Goal: Communication & Community: Answer question/provide support

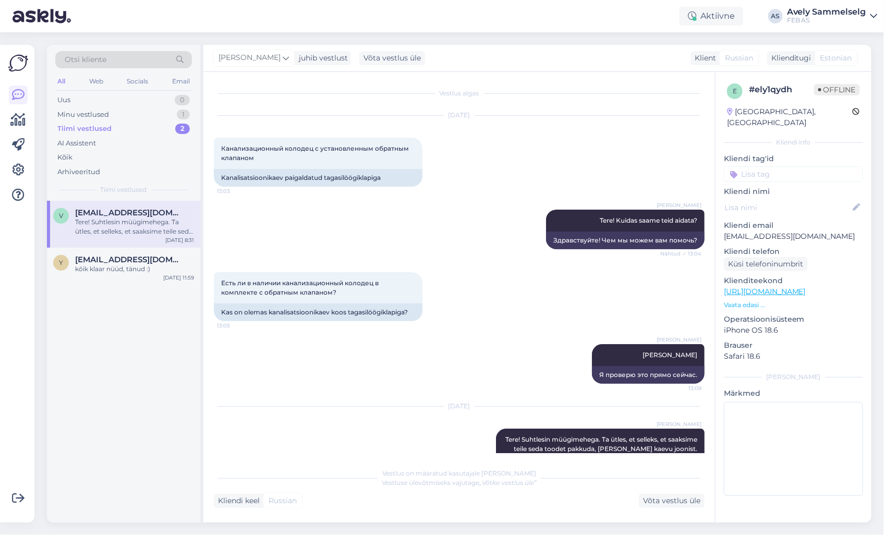
scroll to position [72, 0]
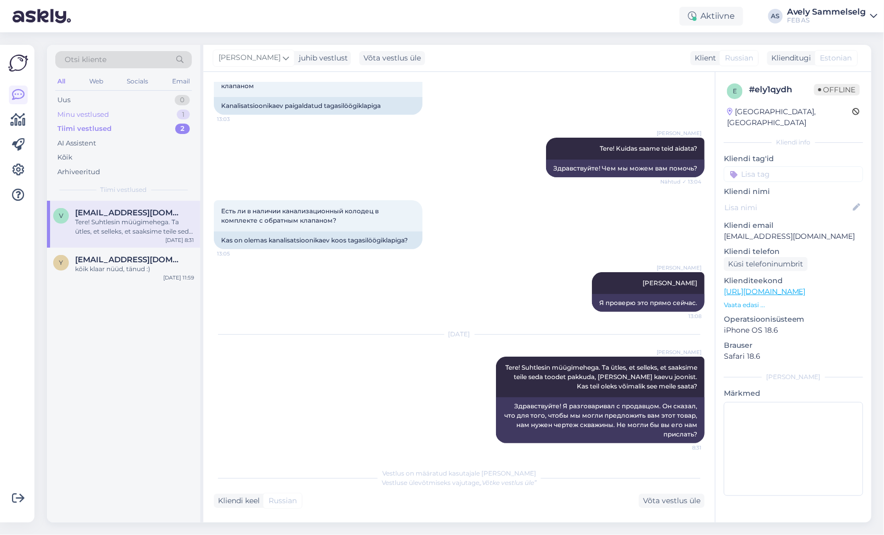
click at [131, 115] on div "Minu vestlused 1" at bounding box center [123, 114] width 137 height 15
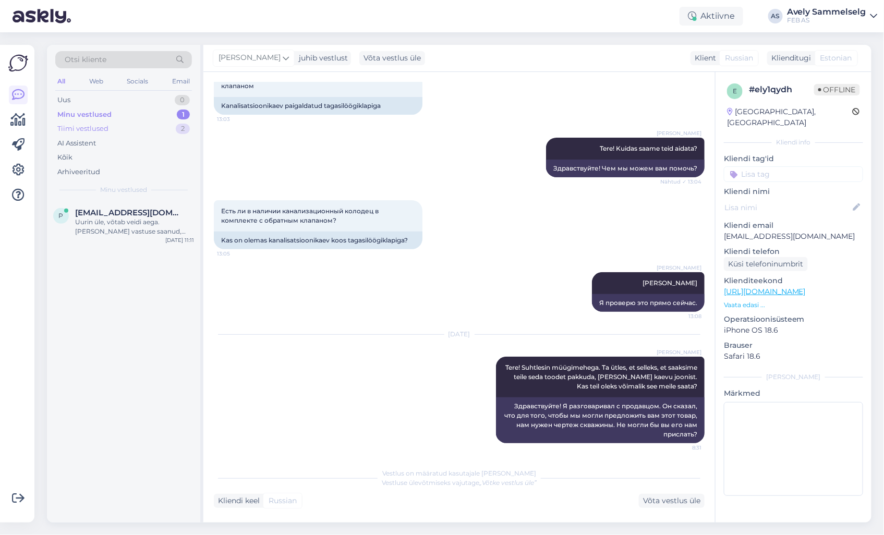
click at [125, 129] on div "Tiimi vestlused 2" at bounding box center [123, 129] width 137 height 15
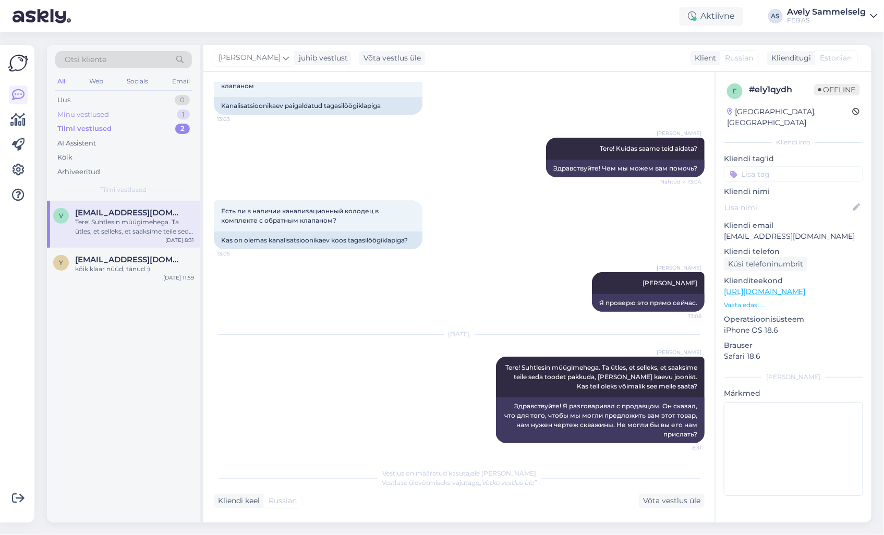
click at [129, 111] on div "Minu vestlused 1" at bounding box center [123, 114] width 137 height 15
click at [140, 216] on span "[EMAIL_ADDRESS][DOMAIN_NAME]" at bounding box center [129, 212] width 108 height 9
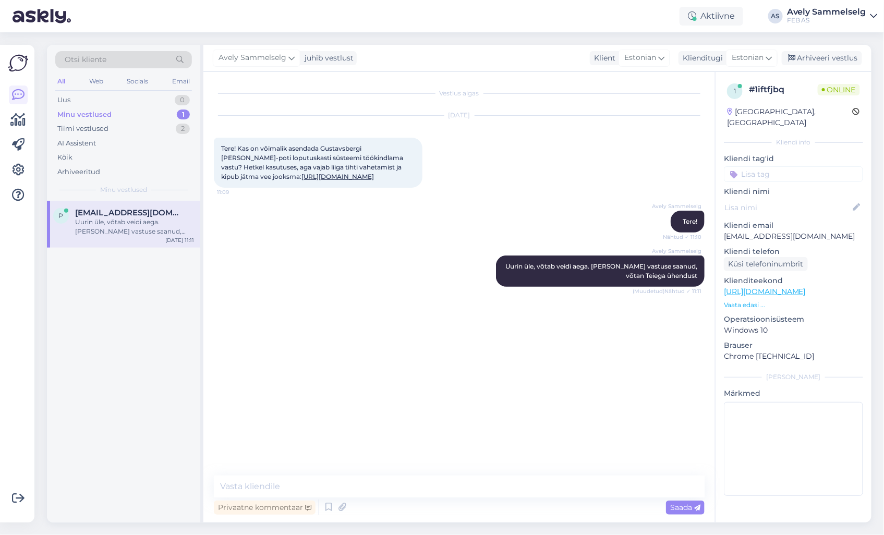
drag, startPoint x: 240, startPoint y: 147, endPoint x: 420, endPoint y: 183, distance: 184.0
click at [420, 183] on div "Tere! Kas on võimalik asendada Gustavsbergi [PERSON_NAME]-poti loputuskasti süs…" at bounding box center [318, 163] width 209 height 50
copy span "Kas on võimalik asendada Gustavsbergi [PERSON_NAME]-poti loputuskasti süsteemi …"
click at [392, 232] on div "Avely Sammelselg Tere! Nähtud ✓ 11:10" at bounding box center [459, 221] width 491 height 45
click at [759, 425] on textarea at bounding box center [793, 449] width 139 height 94
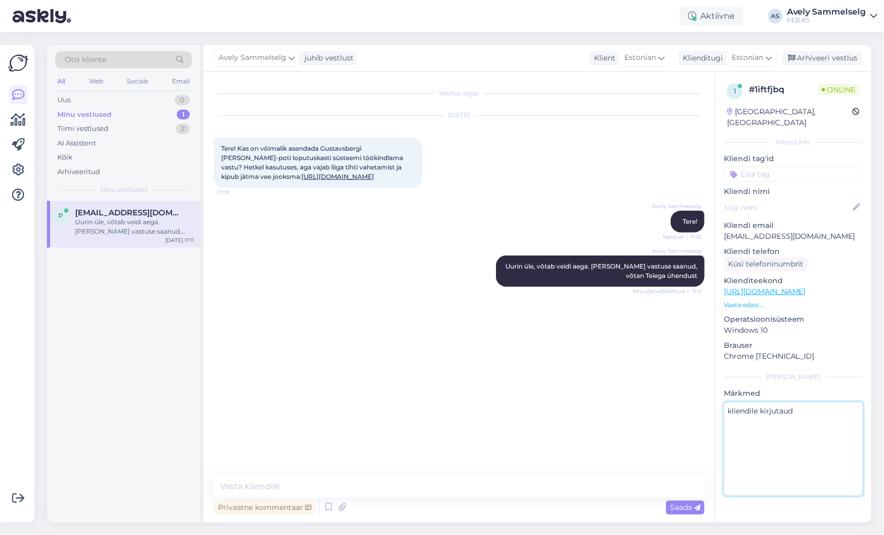
type textarea "kliendile kirjutaud"
drag, startPoint x: 821, startPoint y: 226, endPoint x: 725, endPoint y: 230, distance: 95.5
click at [725, 231] on p "[EMAIL_ADDRESS][DOMAIN_NAME]" at bounding box center [793, 236] width 139 height 11
copy p "[EMAIL_ADDRESS][DOMAIN_NAME]"
click at [832, 59] on div "Arhiveeri vestlus" at bounding box center [822, 58] width 80 height 14
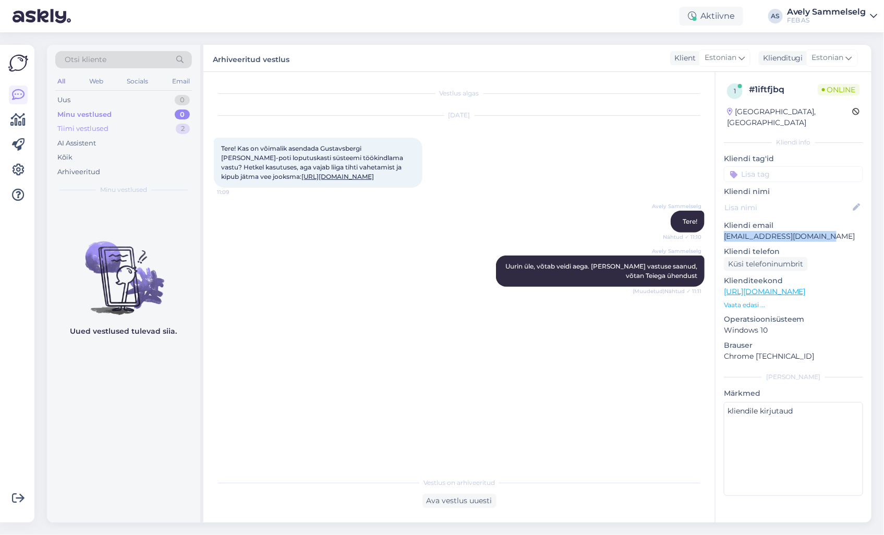
click at [89, 127] on div "Tiimi vestlused" at bounding box center [82, 129] width 51 height 10
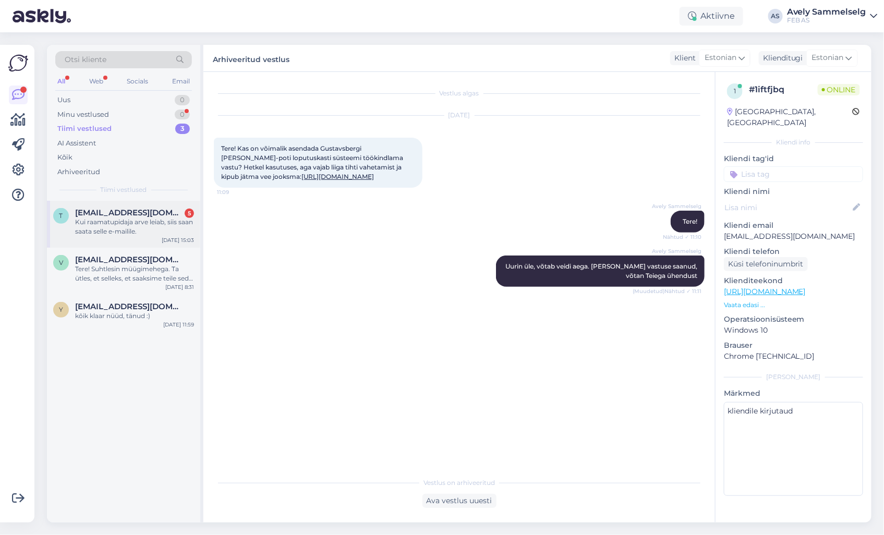
click at [131, 227] on div "Kui raamatupidaja arve leiab, siis saan saata selle e-mailile." at bounding box center [134, 226] width 119 height 19
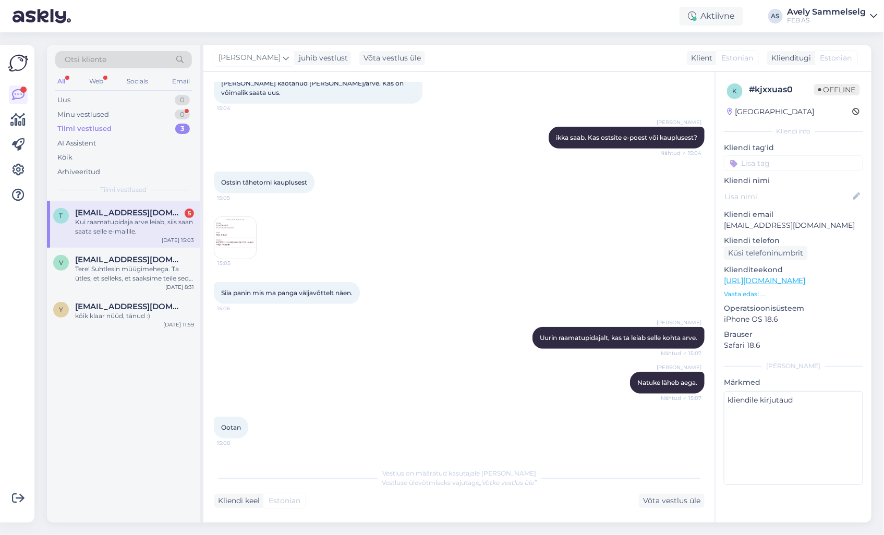
scroll to position [169, 0]
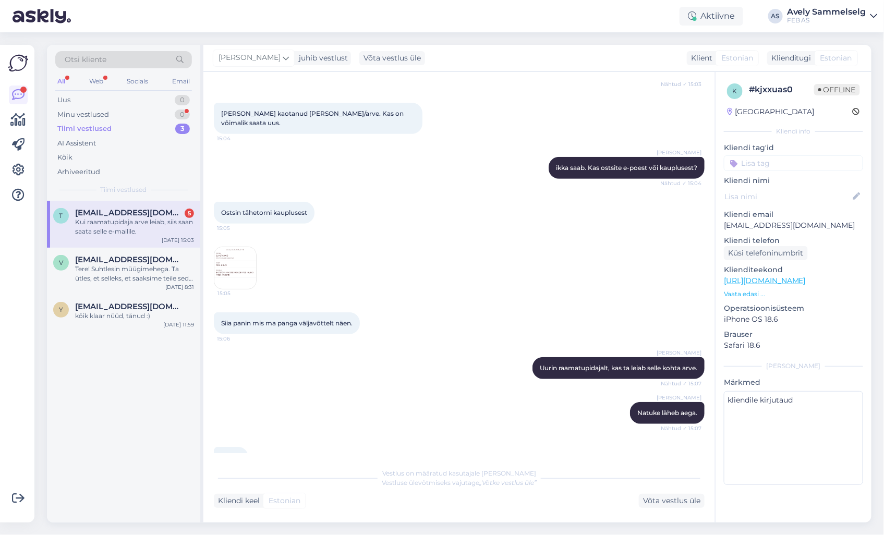
click at [237, 252] on img at bounding box center [235, 268] width 42 height 42
click at [131, 233] on div "Kui raamatupidaja arve leiab, siis saan saata selle e-mailile." at bounding box center [134, 226] width 119 height 19
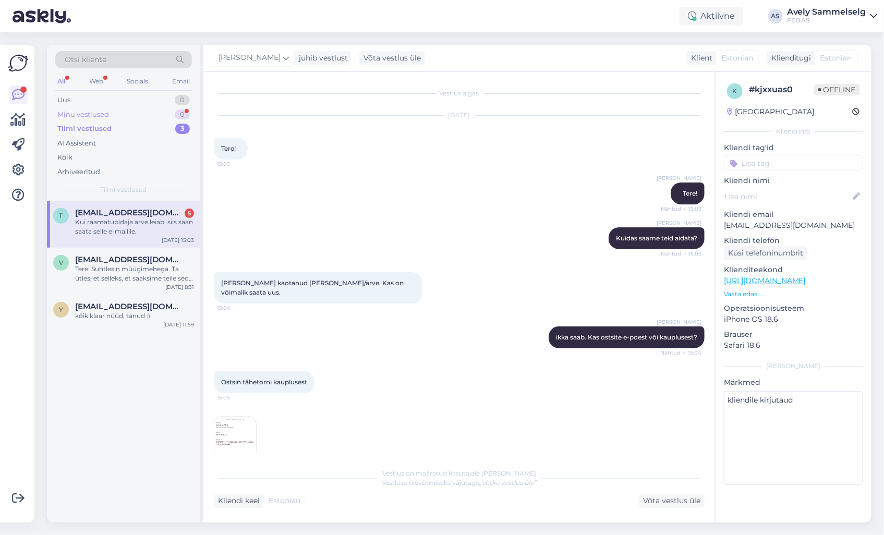
click at [77, 114] on div "Minu vestlused" at bounding box center [83, 115] width 52 height 10
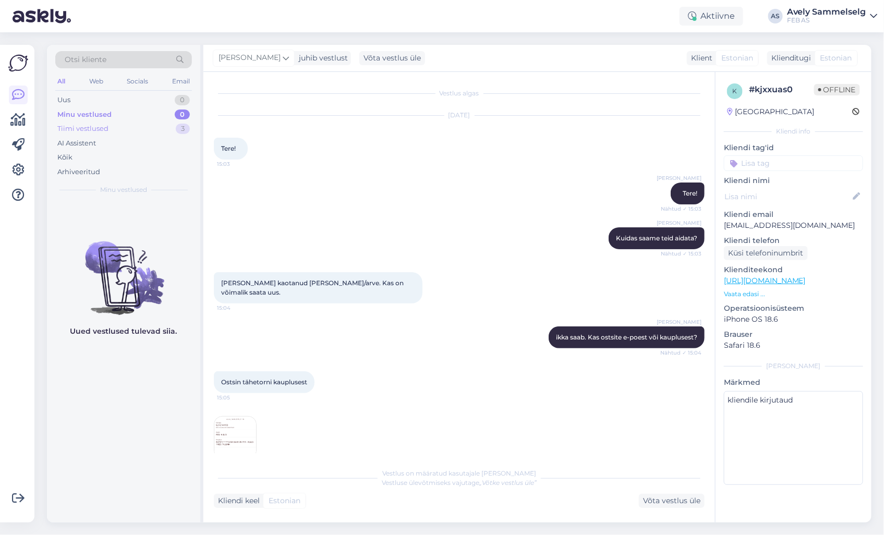
click at [83, 127] on div "Tiimi vestlused" at bounding box center [82, 129] width 51 height 10
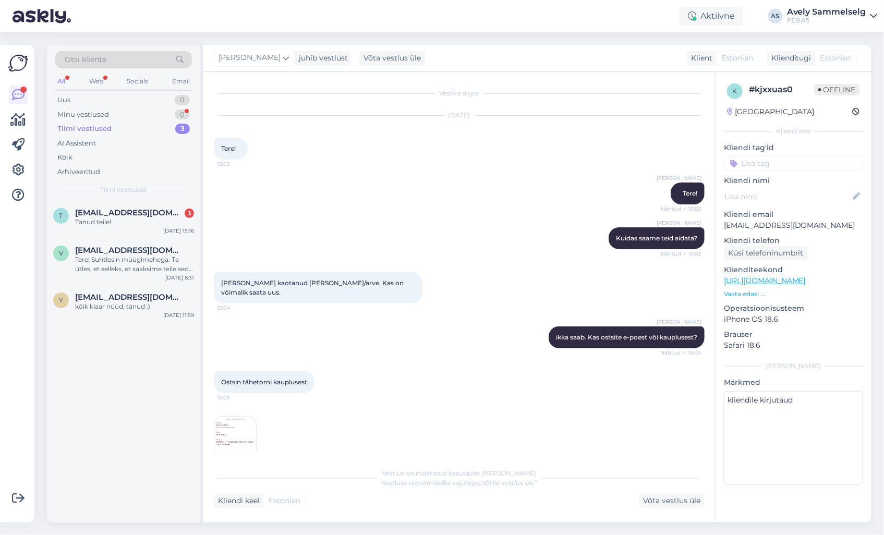
scroll to position [475, 0]
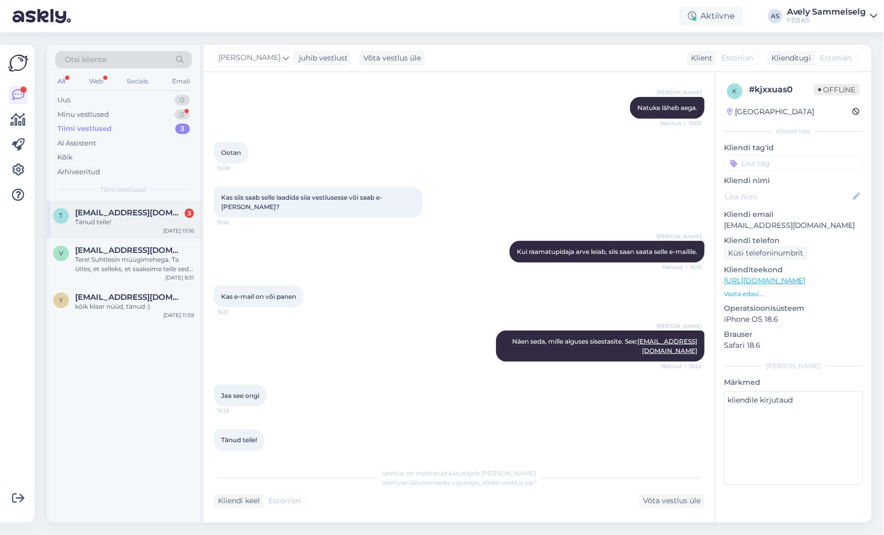
click at [93, 212] on span "[EMAIL_ADDRESS][DOMAIN_NAME]" at bounding box center [129, 212] width 108 height 9
click at [117, 116] on div "Minu vestlused 0" at bounding box center [123, 114] width 137 height 15
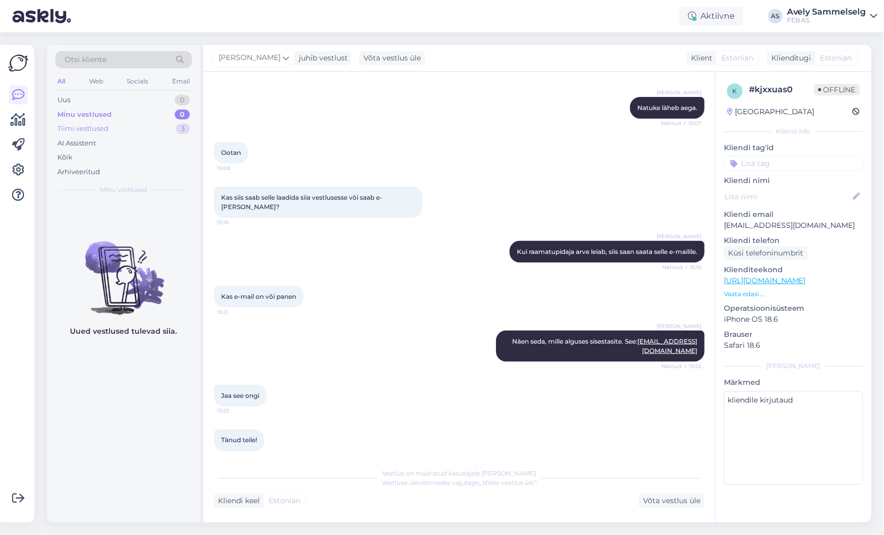
click at [131, 129] on div "Tiimi vestlused 3" at bounding box center [123, 129] width 137 height 15
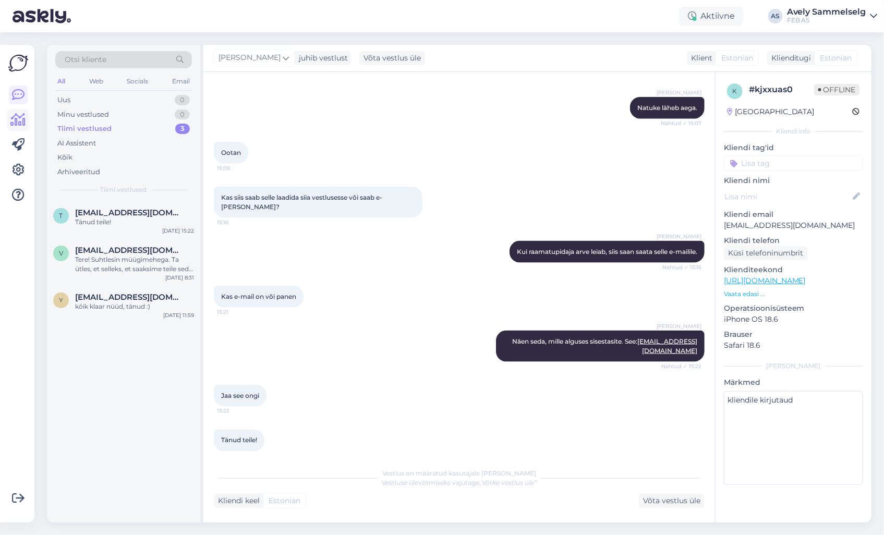
click at [15, 120] on icon at bounding box center [18, 120] width 15 height 13
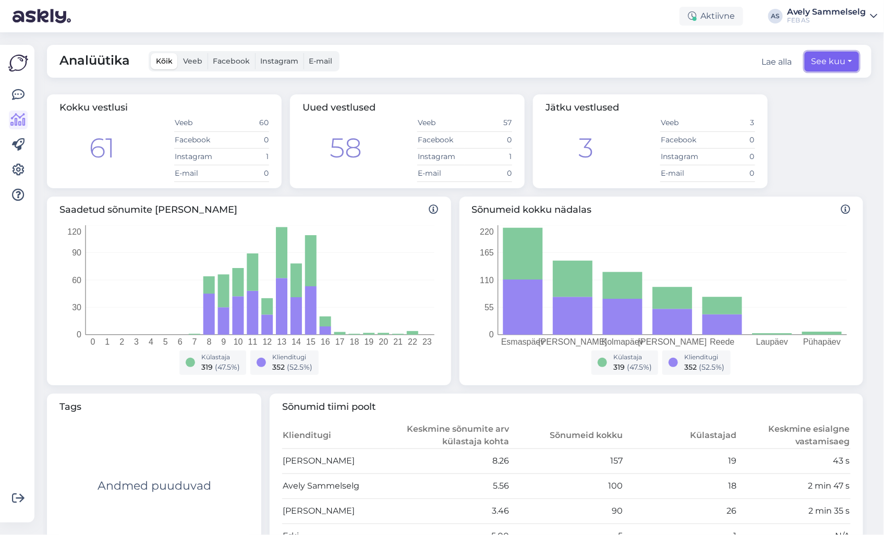
click at [811, 58] on button "See kuu" at bounding box center [832, 62] width 54 height 20
select select "7"
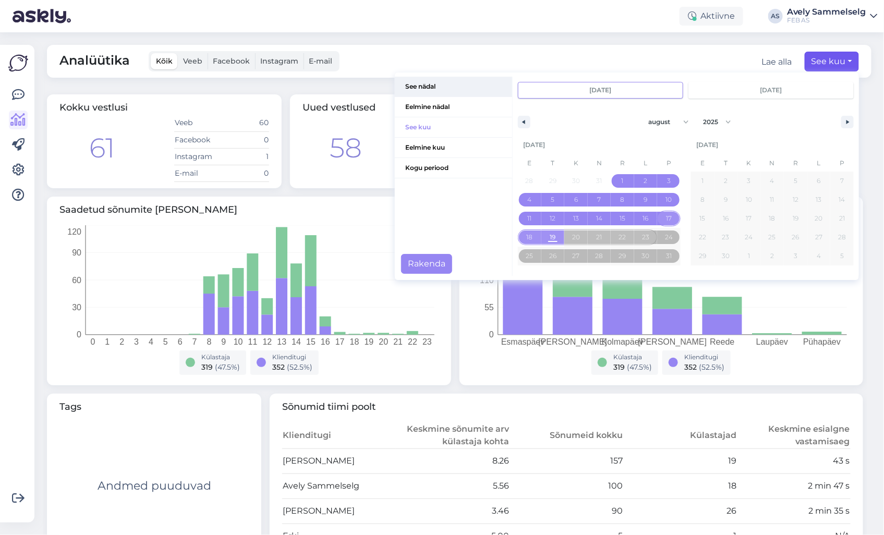
click at [425, 84] on span "See nädal" at bounding box center [453, 87] width 117 height 20
